Goal: Find contact information: Find contact information

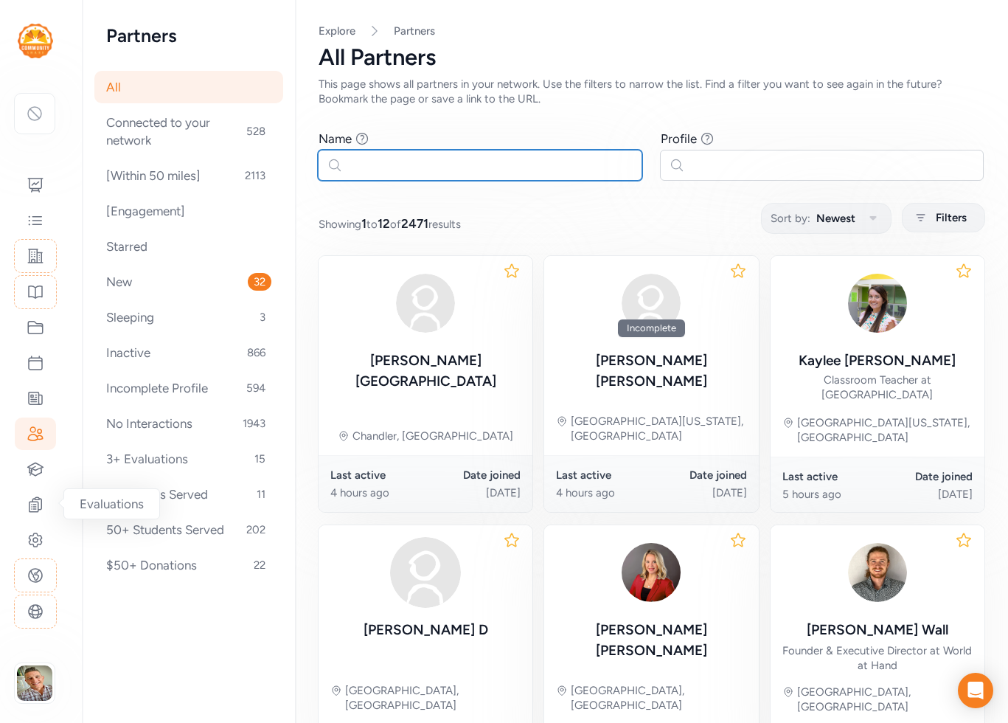
click at [405, 163] on input "text" at bounding box center [480, 165] width 324 height 31
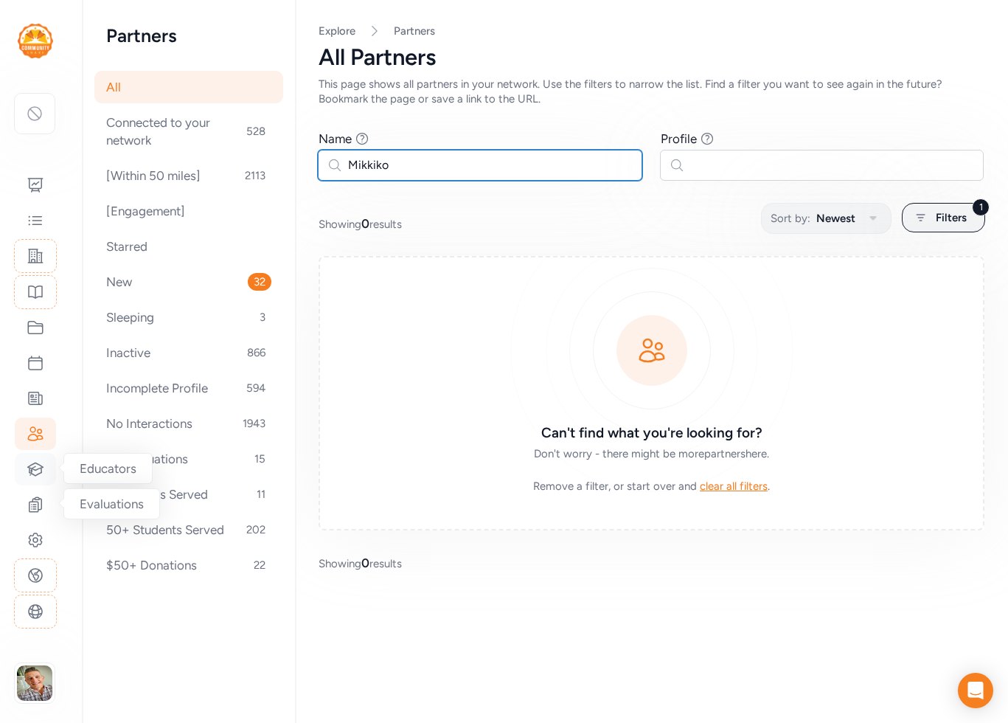
type input "Mikkiko"
click at [30, 470] on icon at bounding box center [35, 468] width 15 height 13
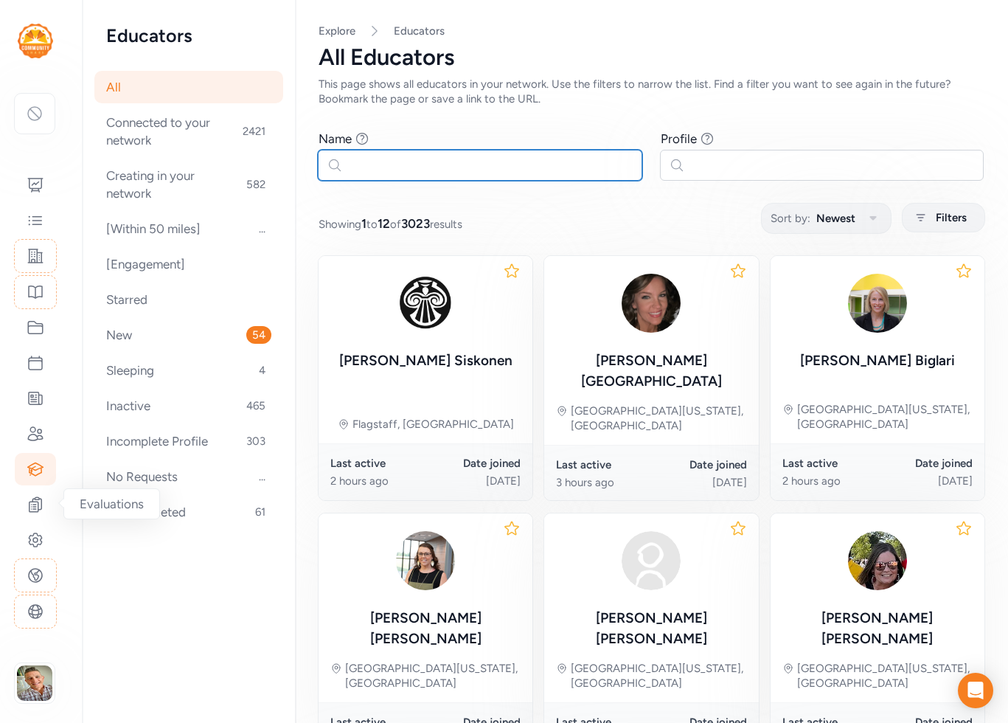
click at [362, 167] on input "text" at bounding box center [480, 165] width 324 height 31
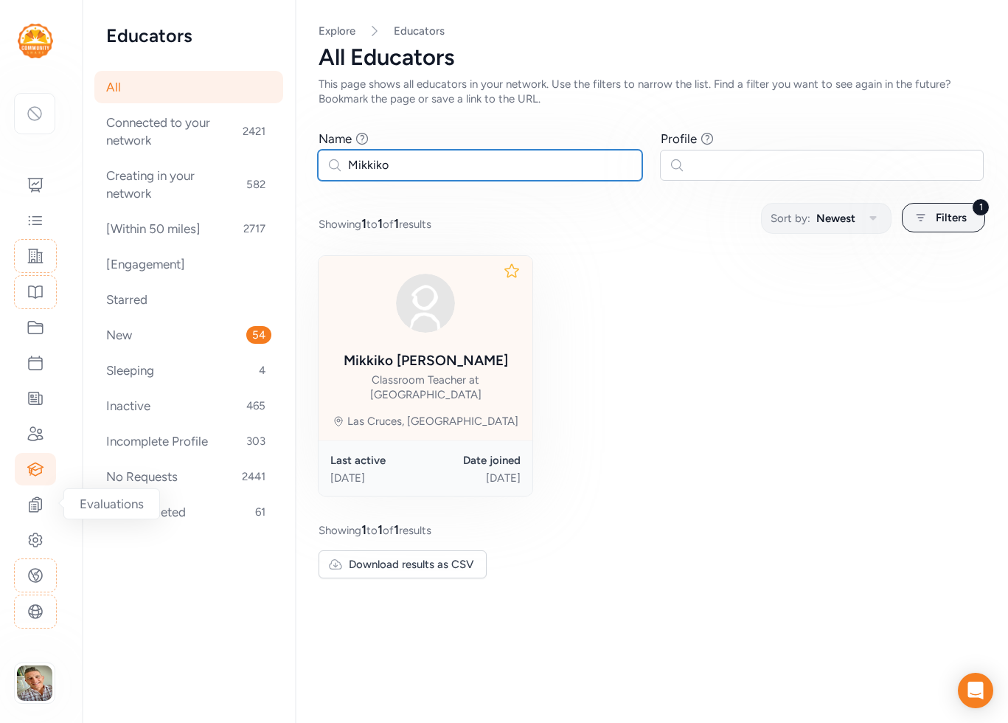
type input "Mikkiko"
click at [469, 356] on div "[PERSON_NAME]" at bounding box center [426, 360] width 164 height 21
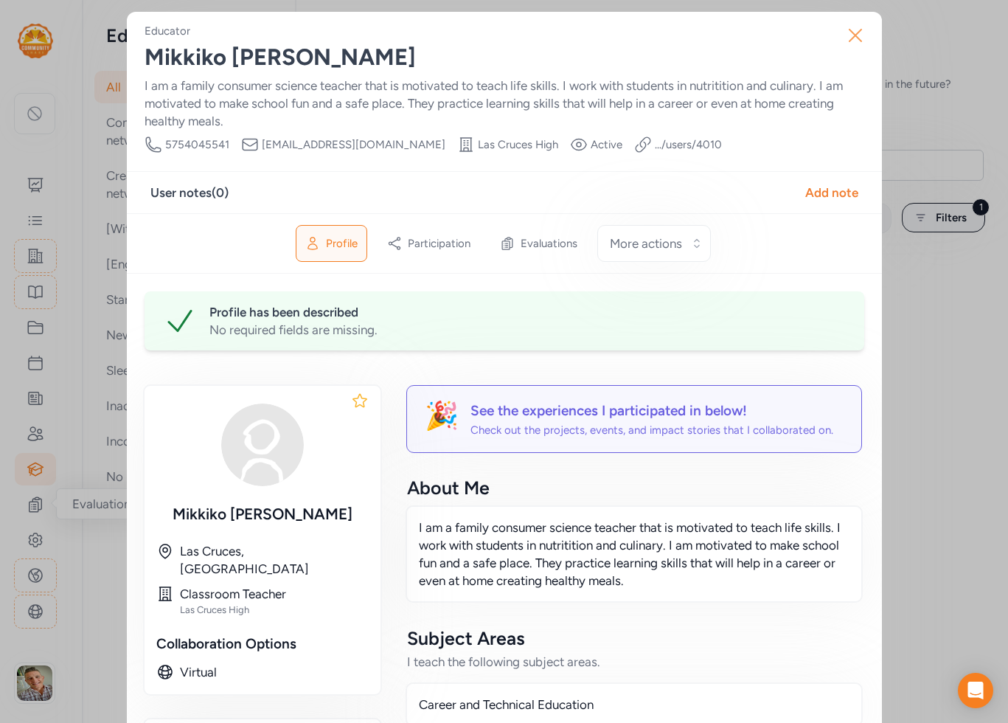
click at [855, 35] on icon "button" at bounding box center [856, 35] width 12 height 12
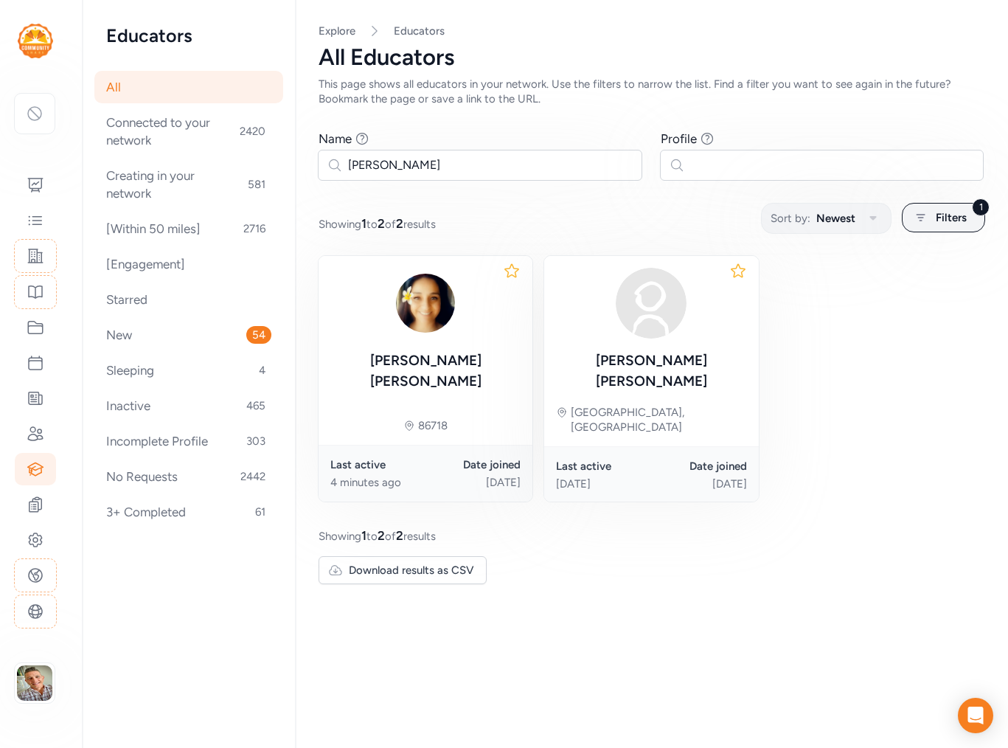
click at [391, 165] on input "Jocelyn" at bounding box center [480, 165] width 324 height 31
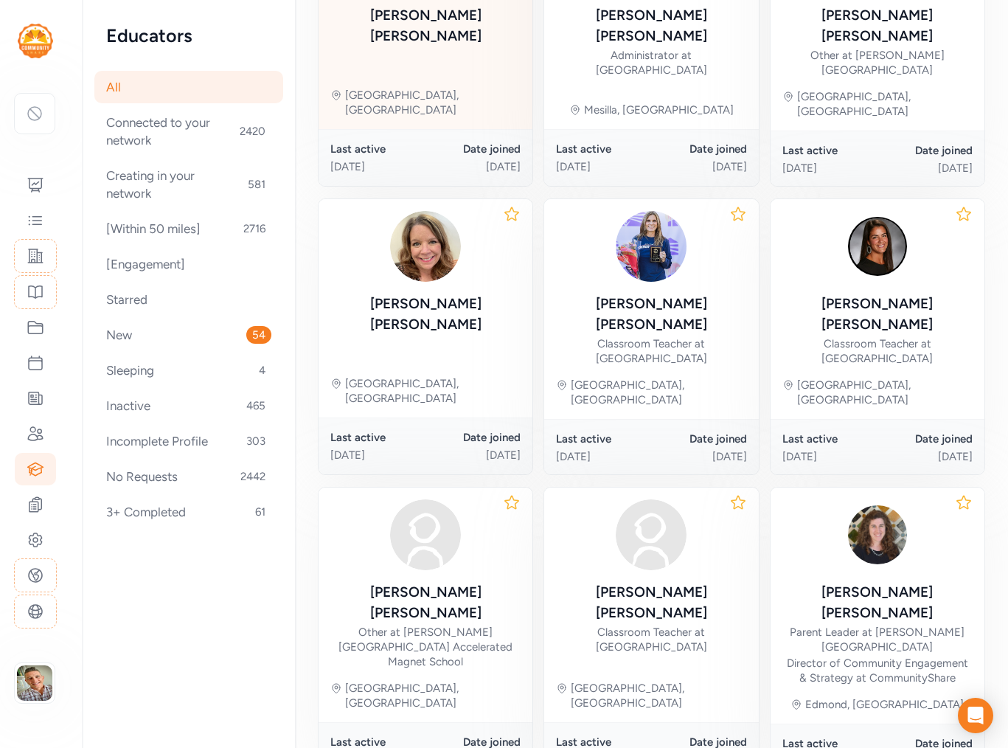
scroll to position [639, 0]
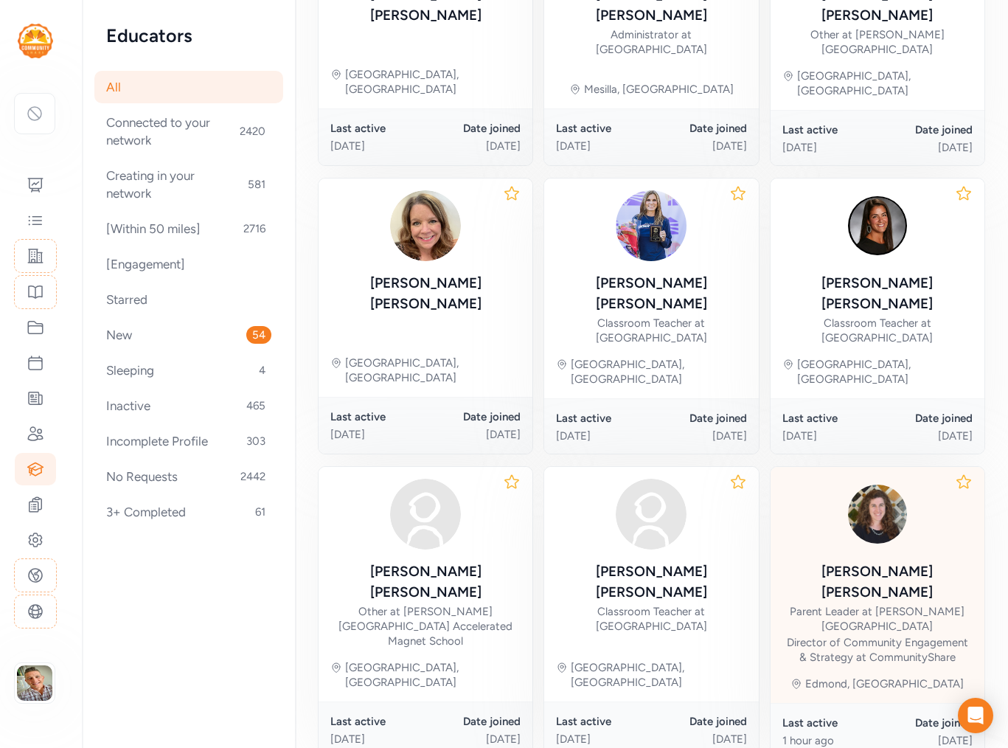
type input "[PERSON_NAME]"
click at [888, 604] on div "Parent Leader at Will Rogers Elementary School" at bounding box center [877, 618] width 190 height 29
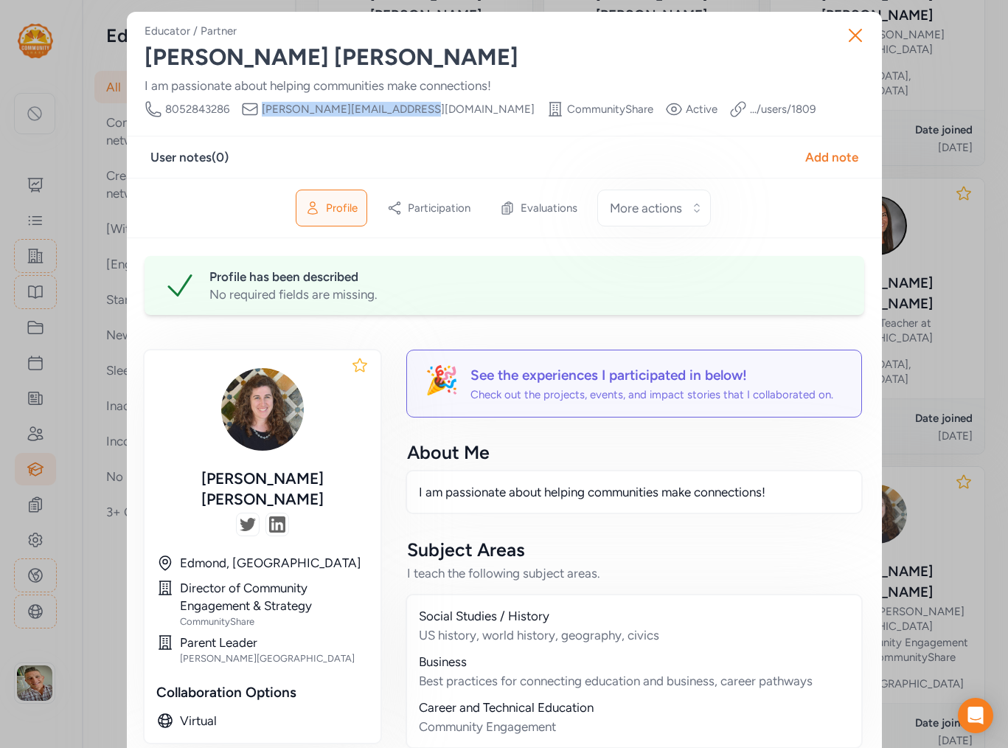
drag, startPoint x: 423, startPoint y: 111, endPoint x: 264, endPoint y: 105, distance: 159.4
click at [264, 105] on div "Phone Number 8052843286 Email michellemagnusson@gmail.com School CommunityShare…" at bounding box center [480, 109] width 671 height 18
copy span "michellemagnusson@gmail.com"
click at [855, 39] on icon "button" at bounding box center [856, 36] width 24 height 24
